Goal: Navigation & Orientation: Find specific page/section

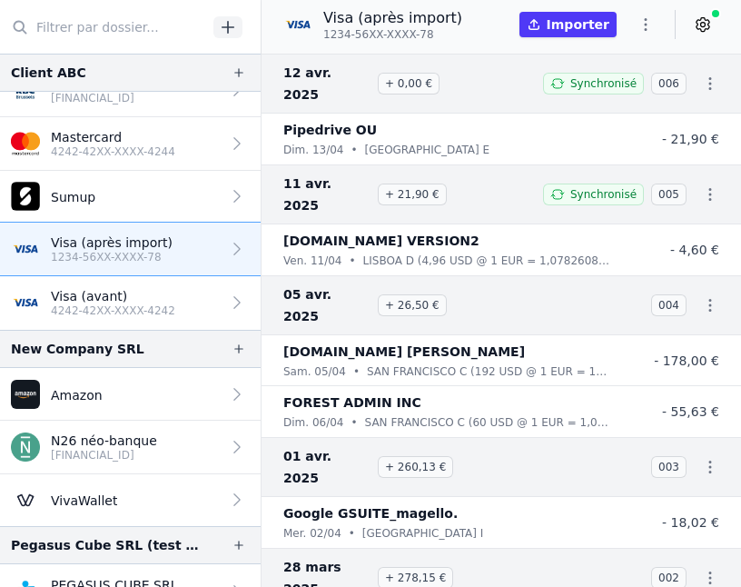
scroll to position [58, 0]
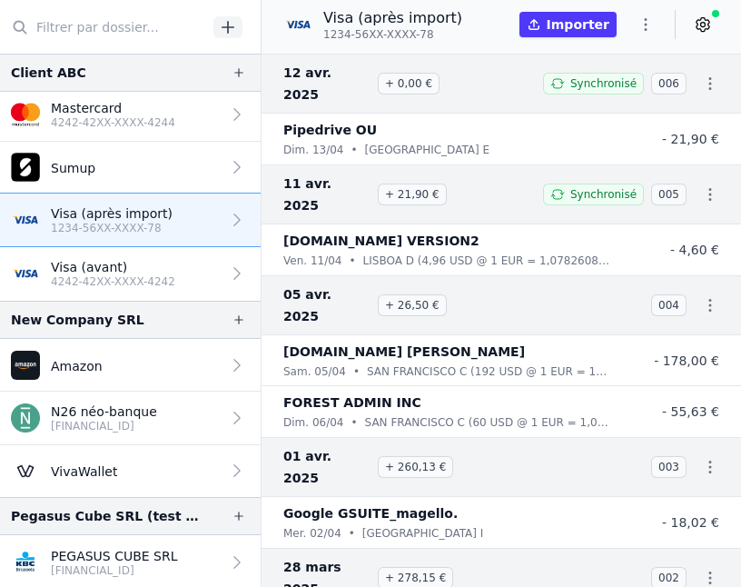
click at [117, 551] on p "PEGASUS CUBE SRL" at bounding box center [114, 556] width 127 height 18
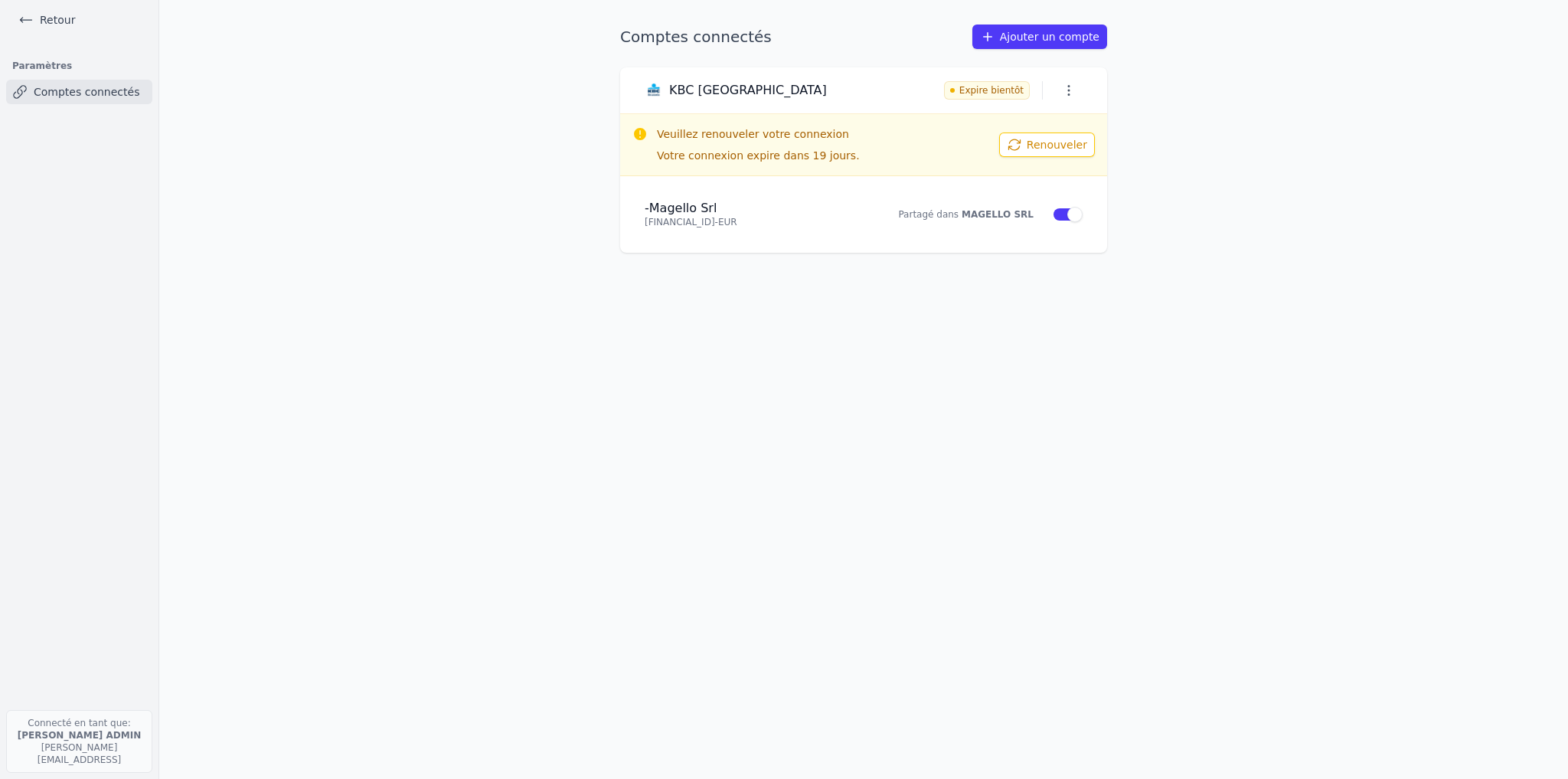
click at [48, 21] on link "Retour" at bounding box center [47, 19] width 69 height 21
